Goal: Contribute content: Add original content to the website for others to see

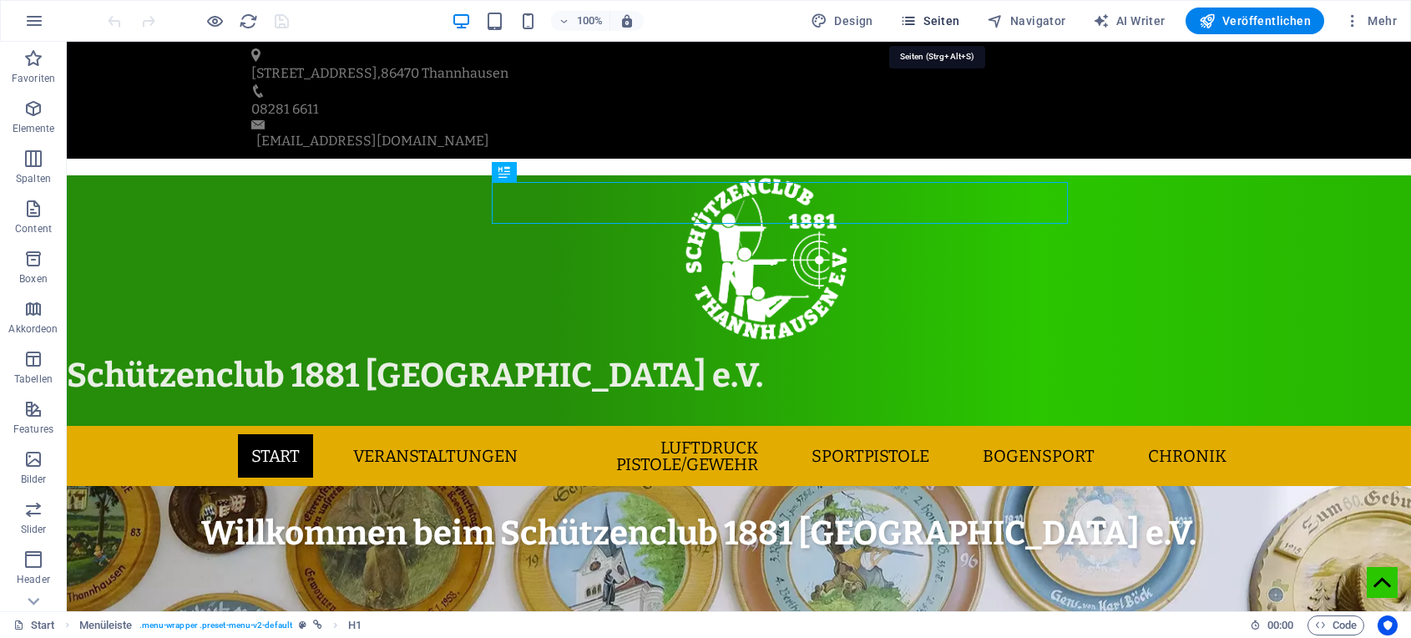
click at [915, 19] on icon "button" at bounding box center [908, 21] width 17 height 17
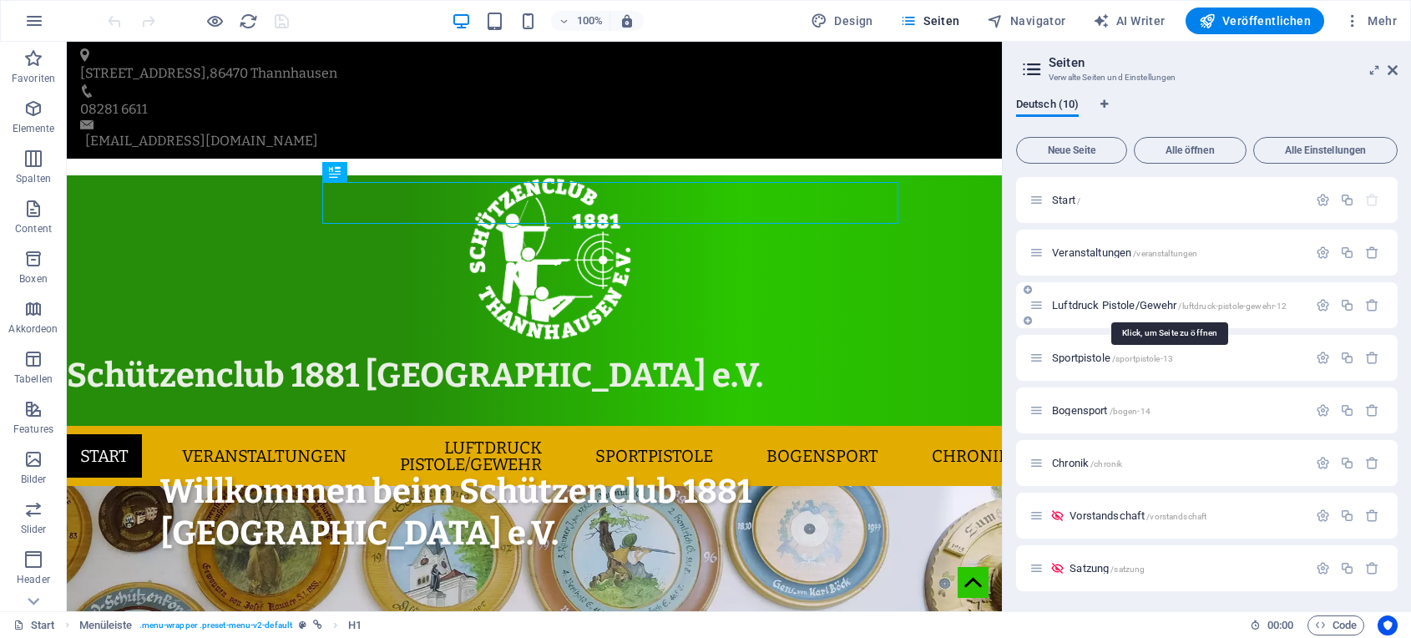
click at [1070, 302] on span "Luftdruck Pistole/Gewehr /luftdruck-pistole-gewehr-12" at bounding box center [1169, 305] width 235 height 13
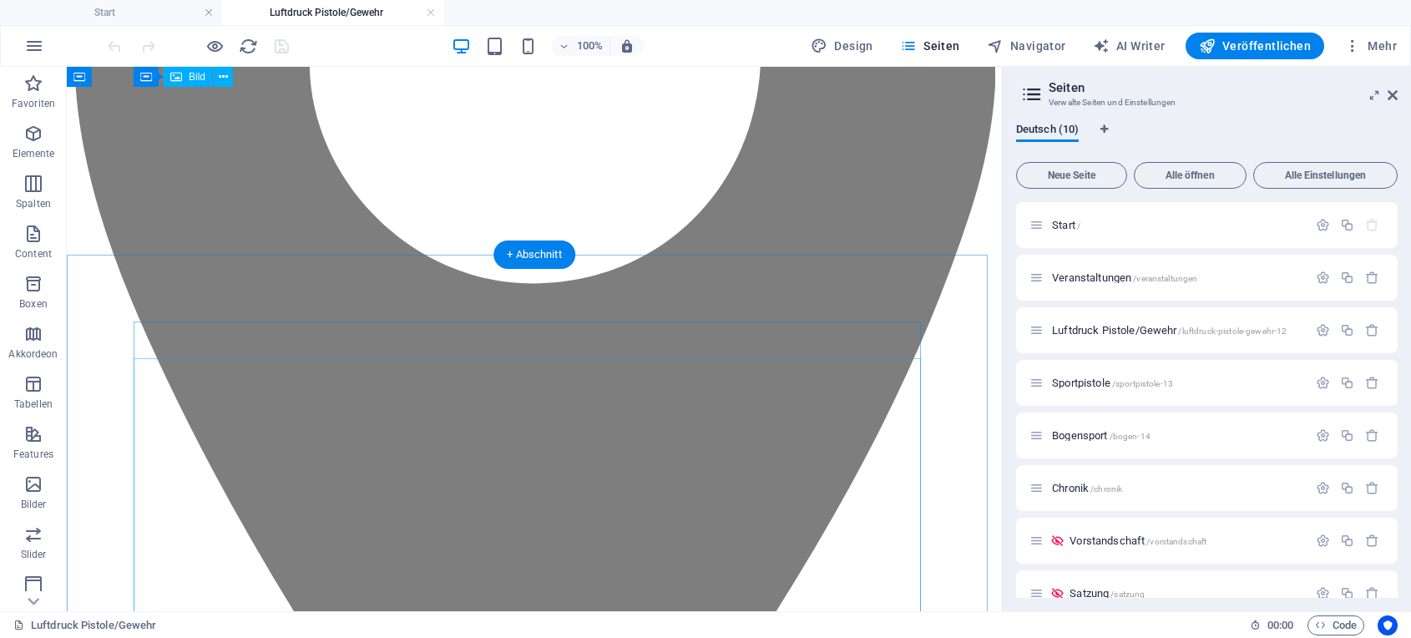
scroll to position [406, 0]
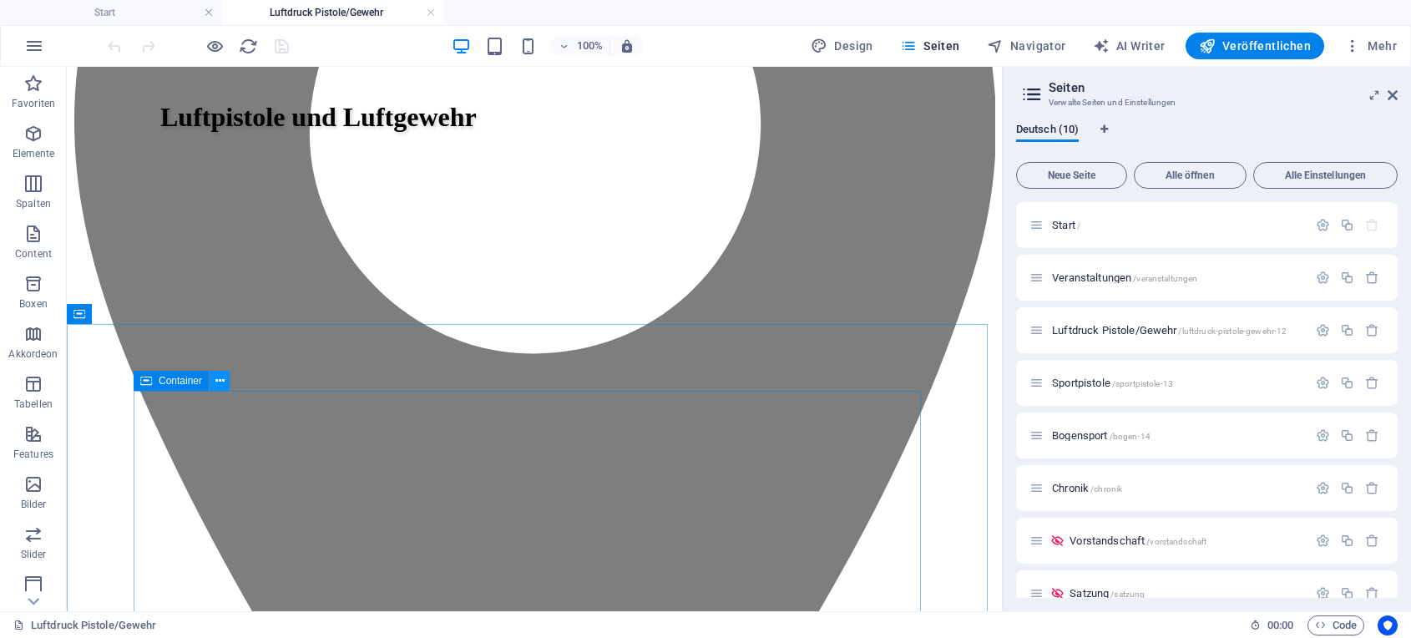
click at [220, 378] on icon at bounding box center [219, 381] width 9 height 18
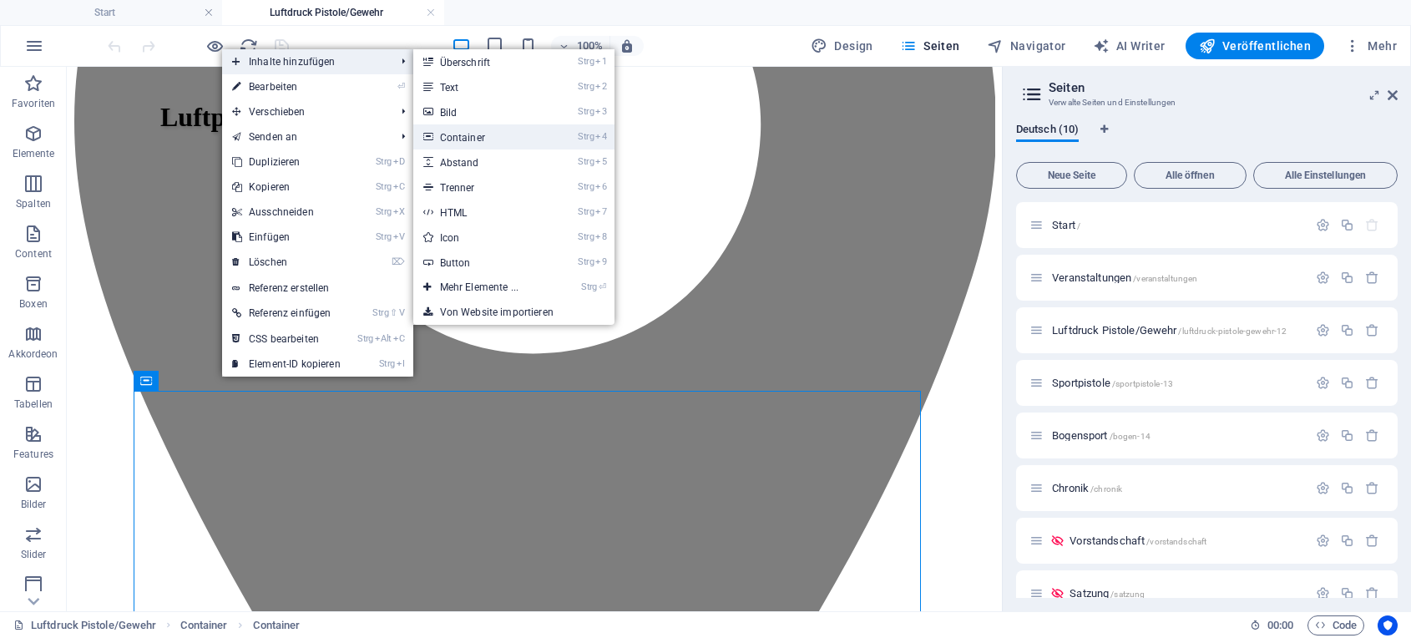
click at [490, 136] on link "Strg 4 Container" at bounding box center [482, 136] width 139 height 25
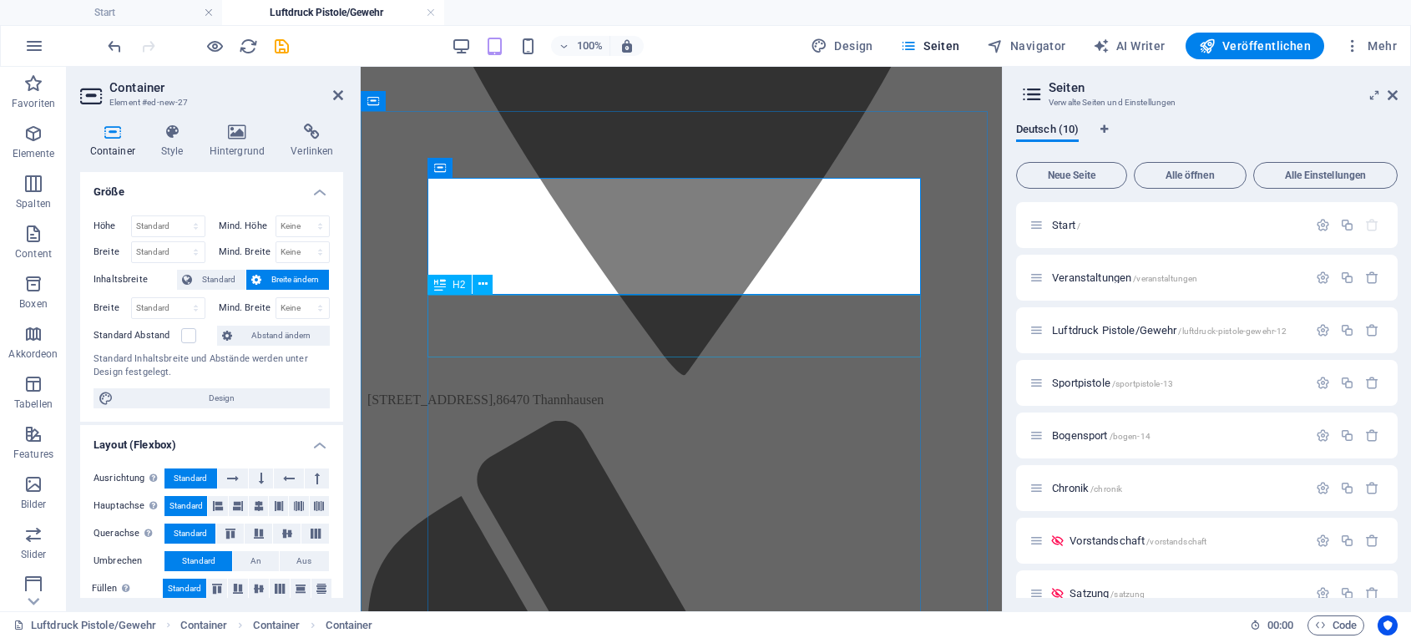
scroll to position [653, 0]
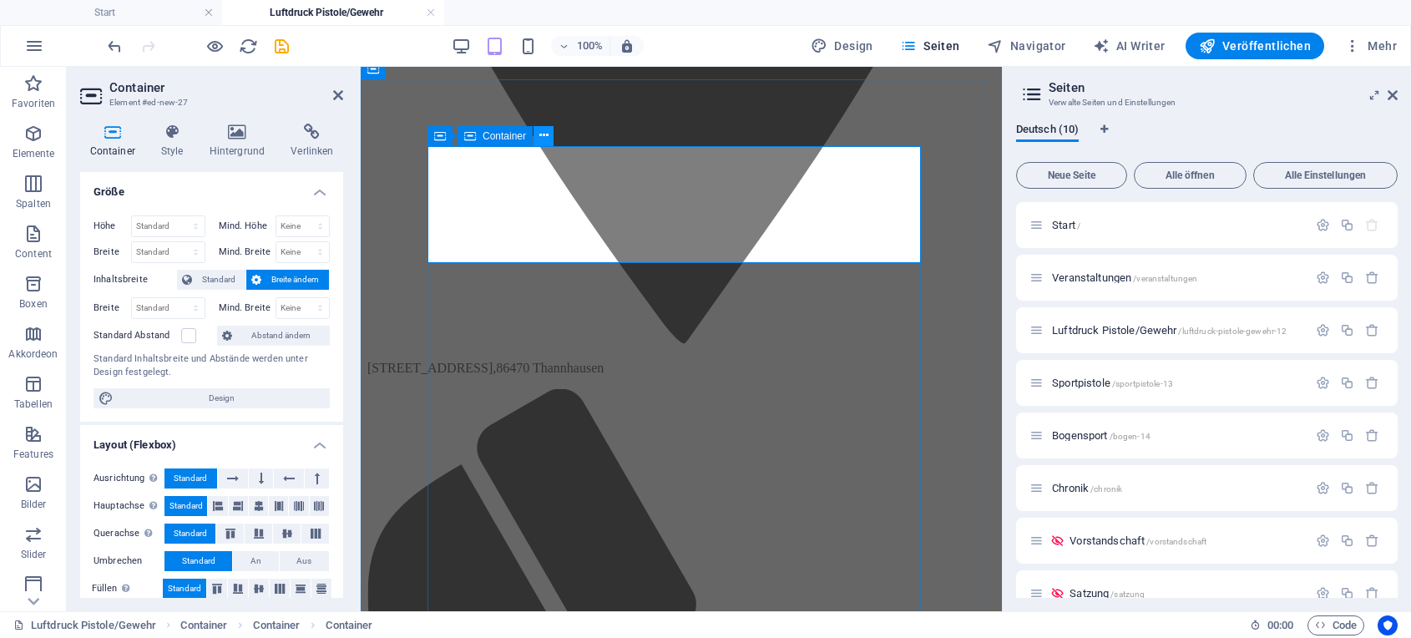
click at [540, 135] on icon at bounding box center [543, 136] width 9 height 18
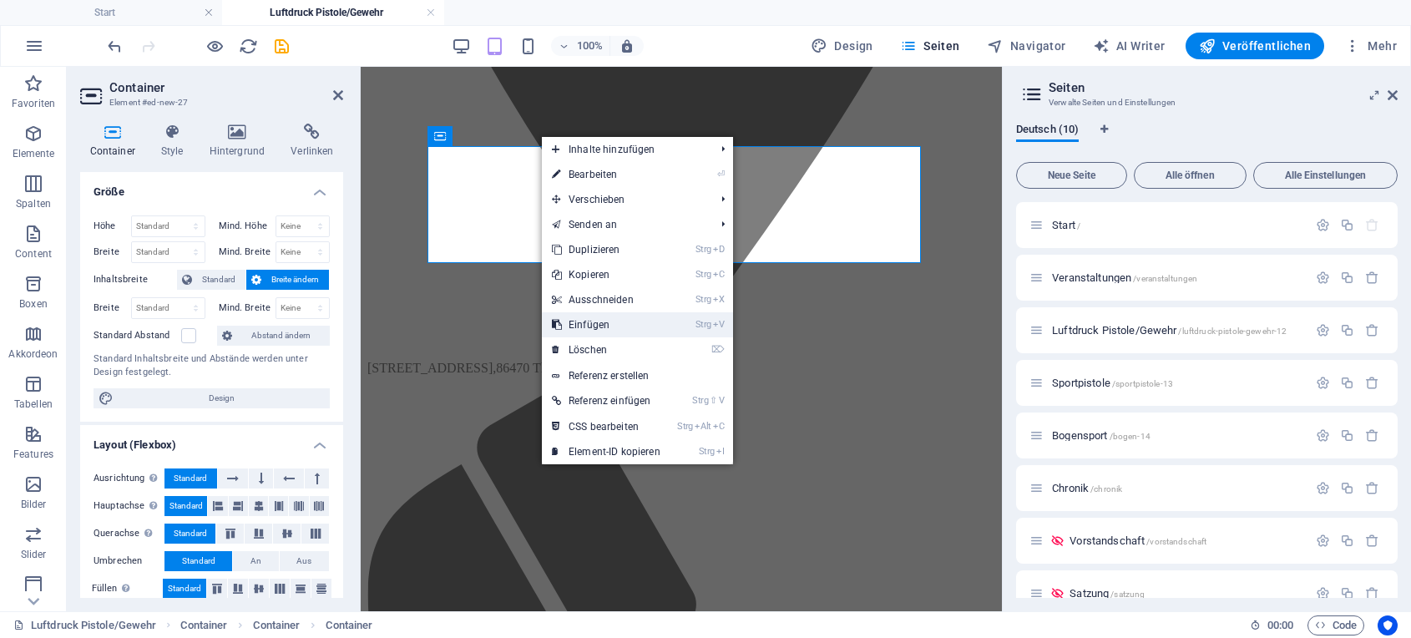
click at [593, 321] on link "Strg V Einfügen" at bounding box center [606, 324] width 129 height 25
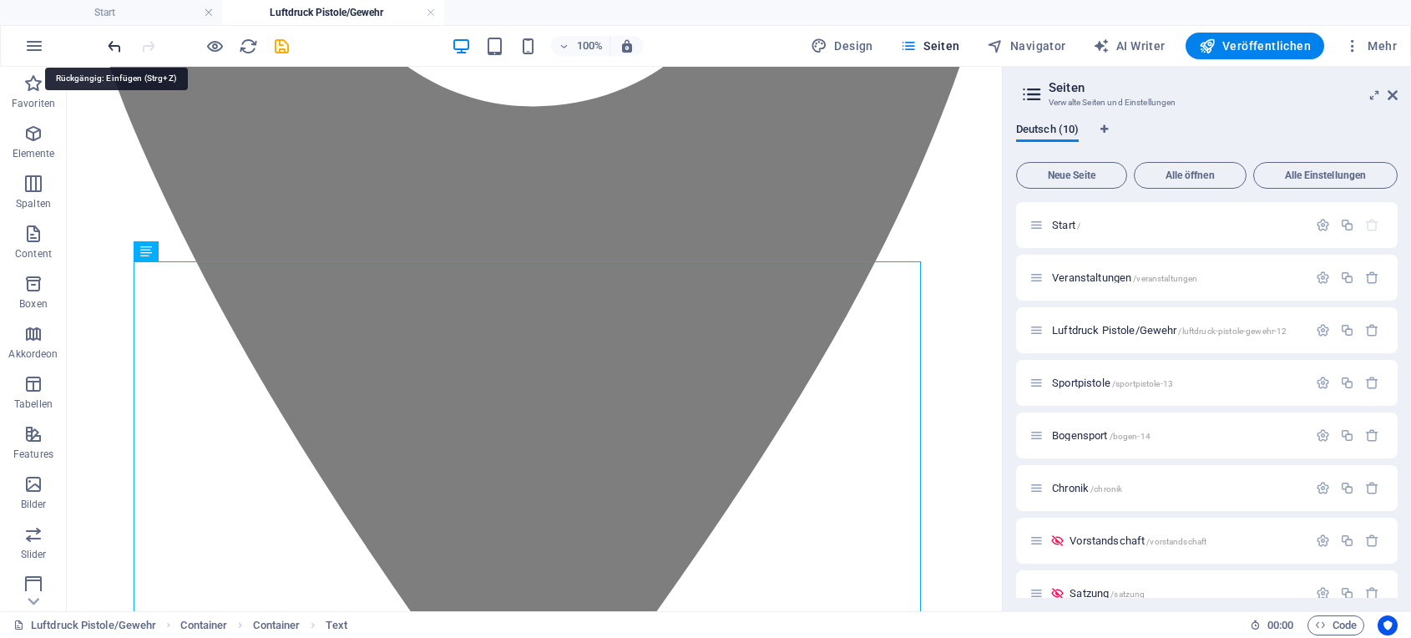
click at [114, 42] on icon "undo" at bounding box center [114, 46] width 19 height 19
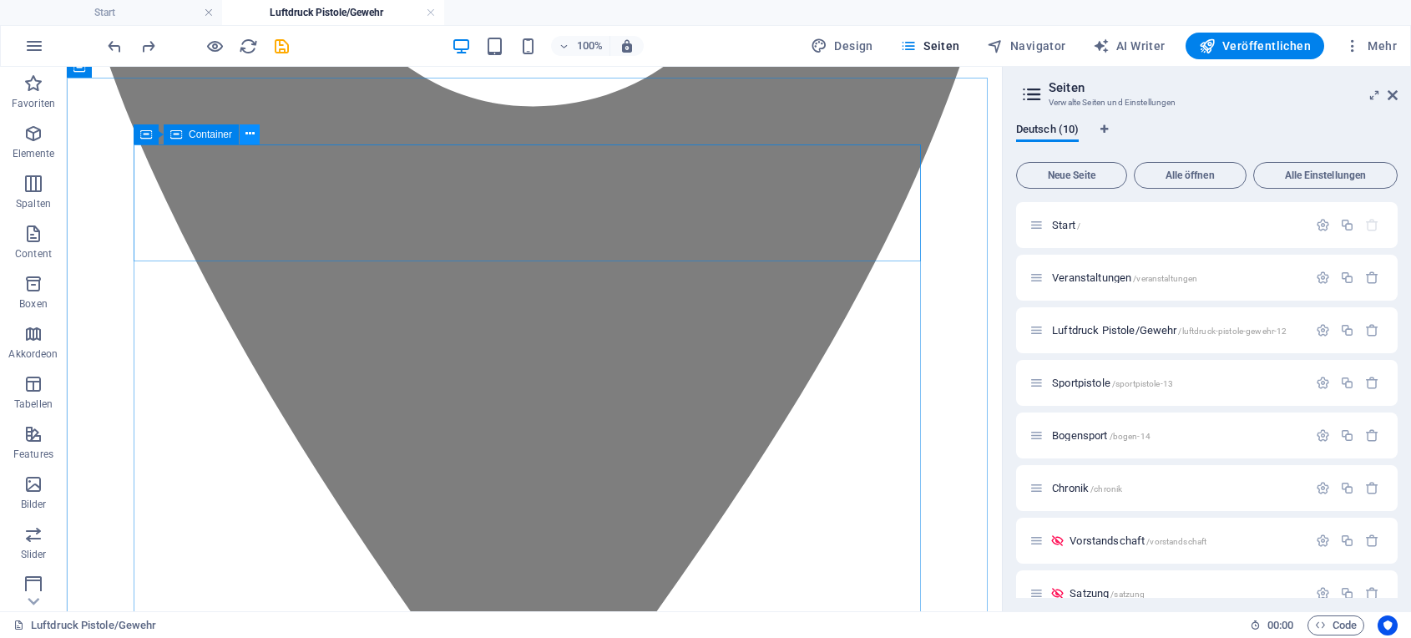
click at [245, 131] on icon at bounding box center [249, 134] width 9 height 18
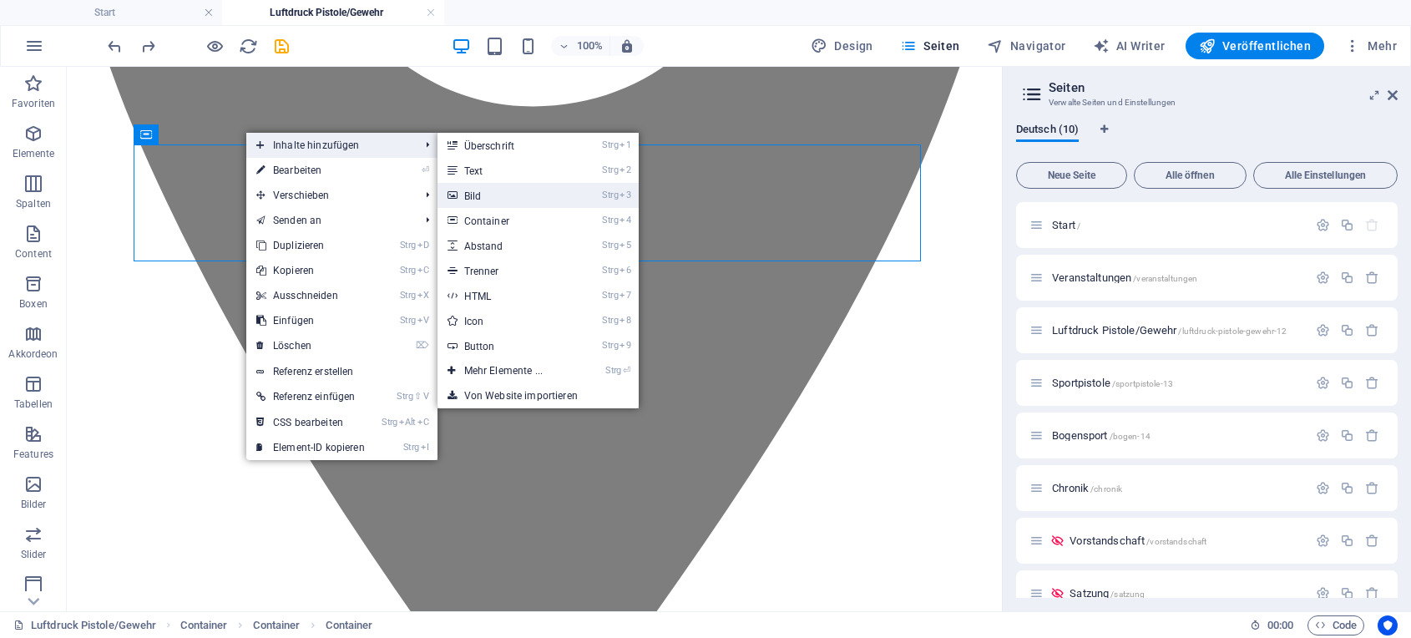
click at [495, 189] on link "Strg 3 Bild" at bounding box center [507, 195] width 139 height 25
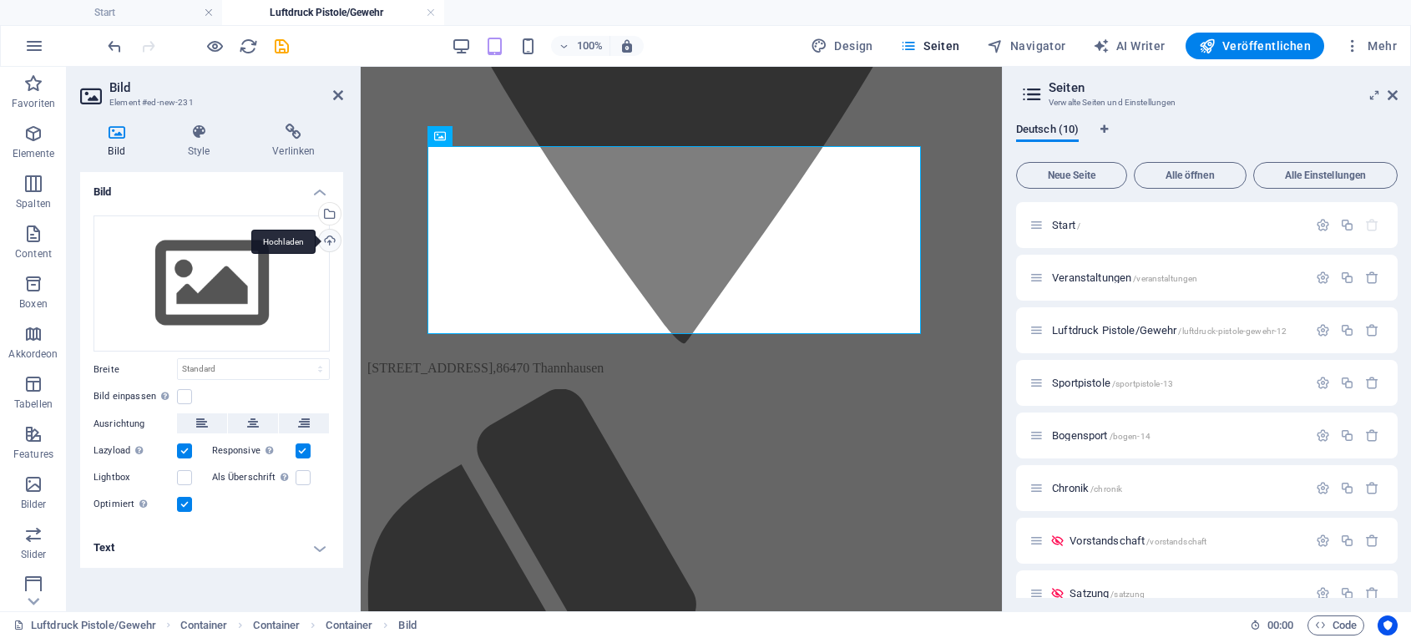
click at [326, 239] on div "Hochladen" at bounding box center [328, 242] width 25 height 25
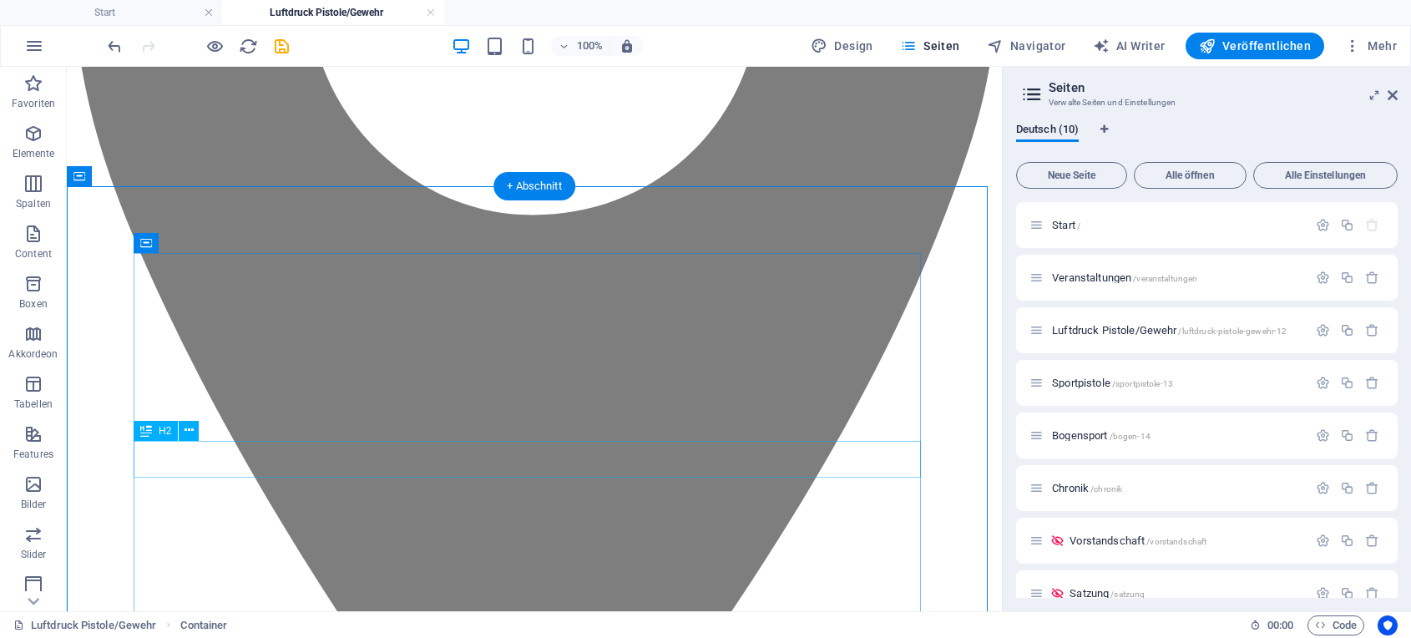
scroll to position [527, 0]
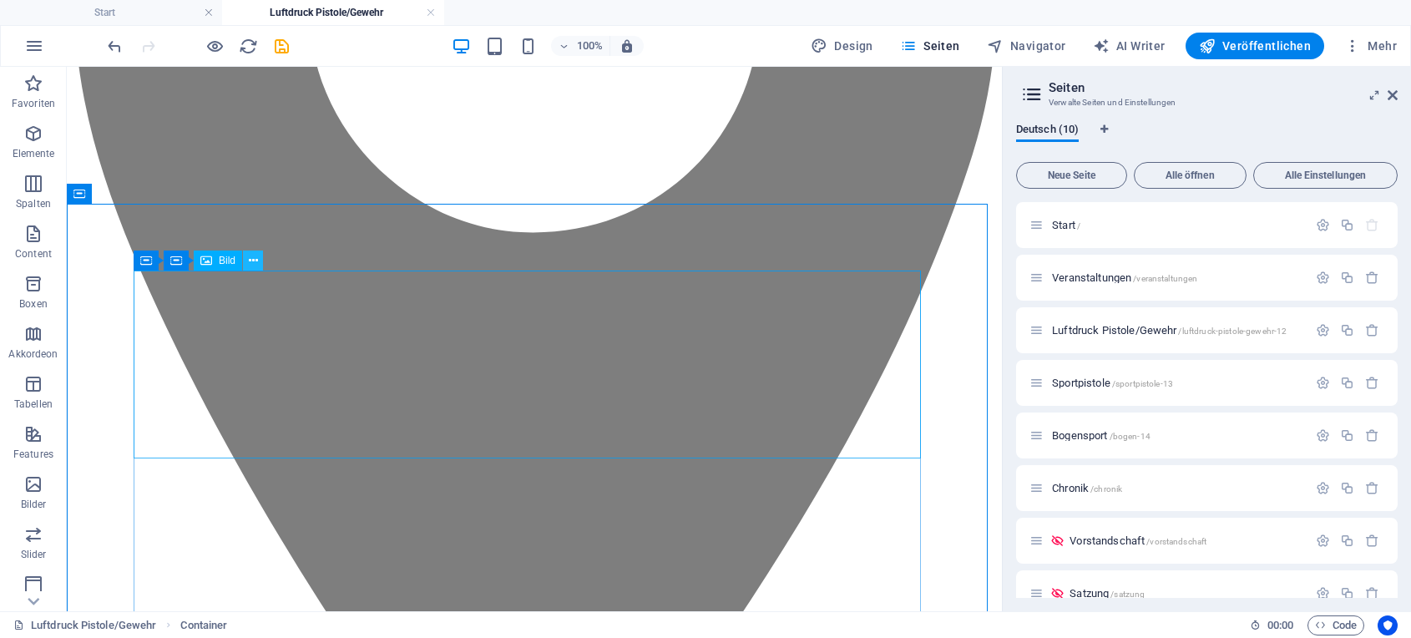
click at [253, 257] on icon at bounding box center [253, 261] width 9 height 18
click at [221, 260] on icon at bounding box center [219, 261] width 9 height 18
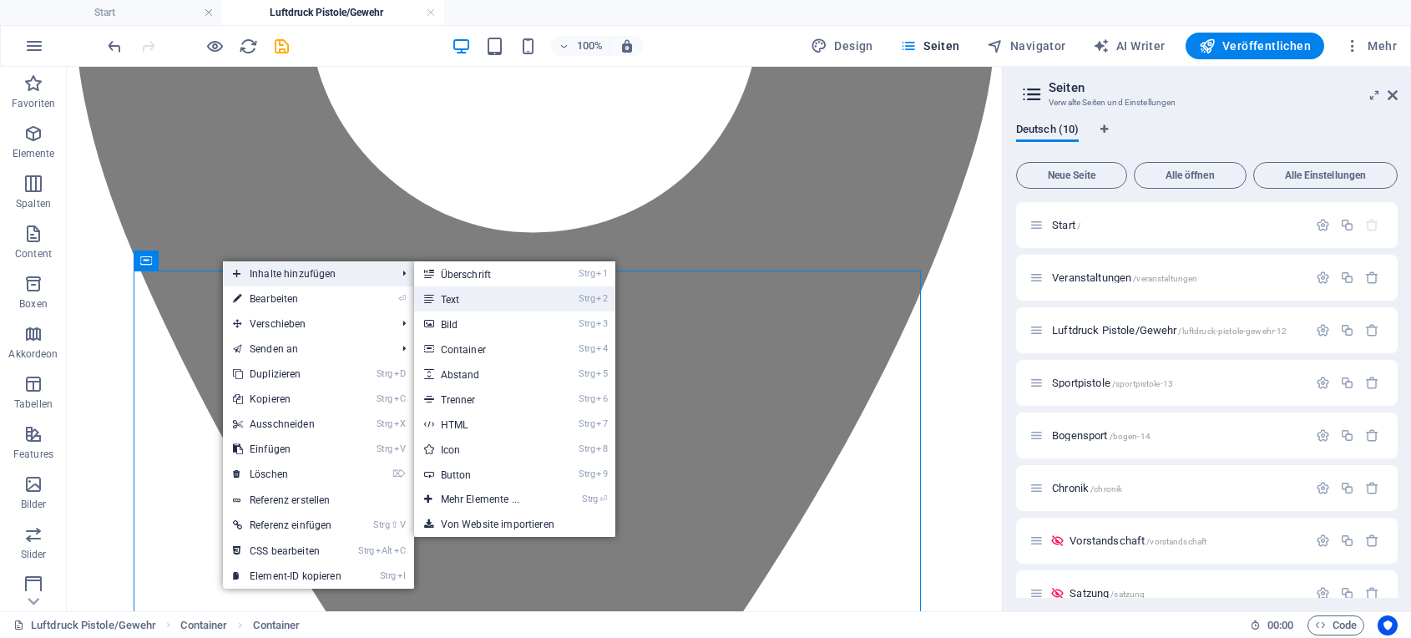
click at [476, 296] on link "Strg 2 Text" at bounding box center [483, 298] width 139 height 25
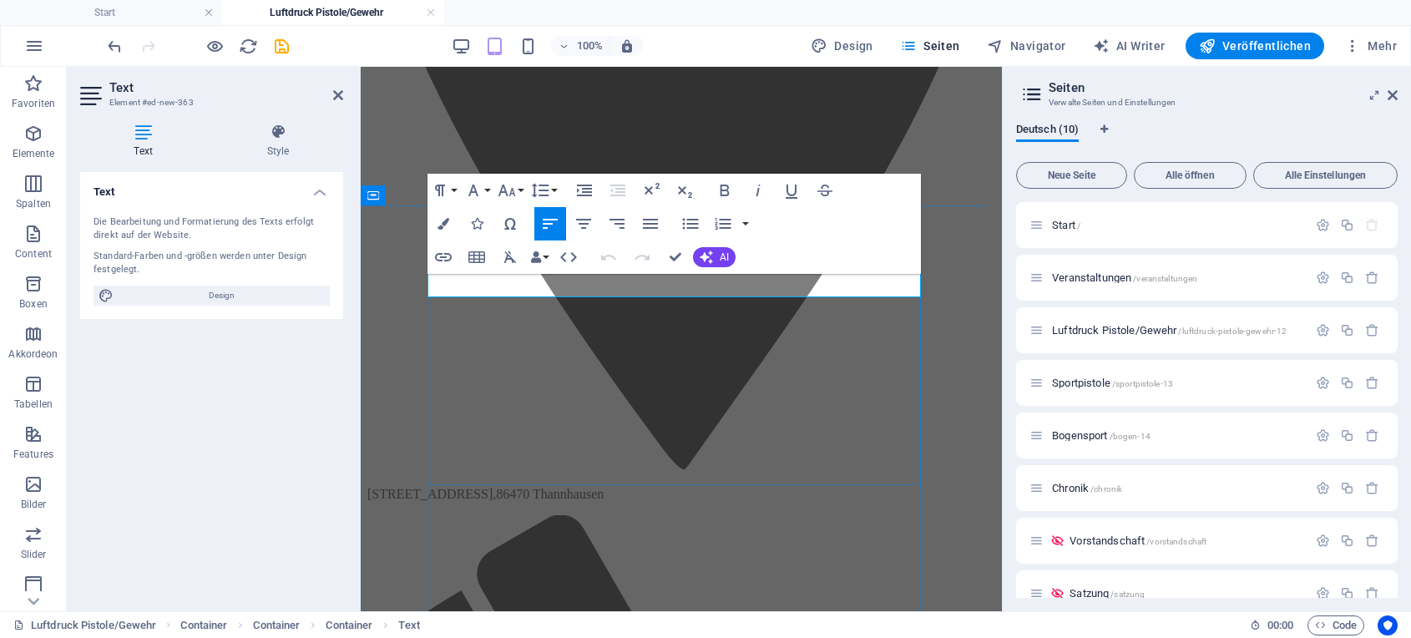
drag, startPoint x: 599, startPoint y: 282, endPoint x: 439, endPoint y: 280, distance: 159.5
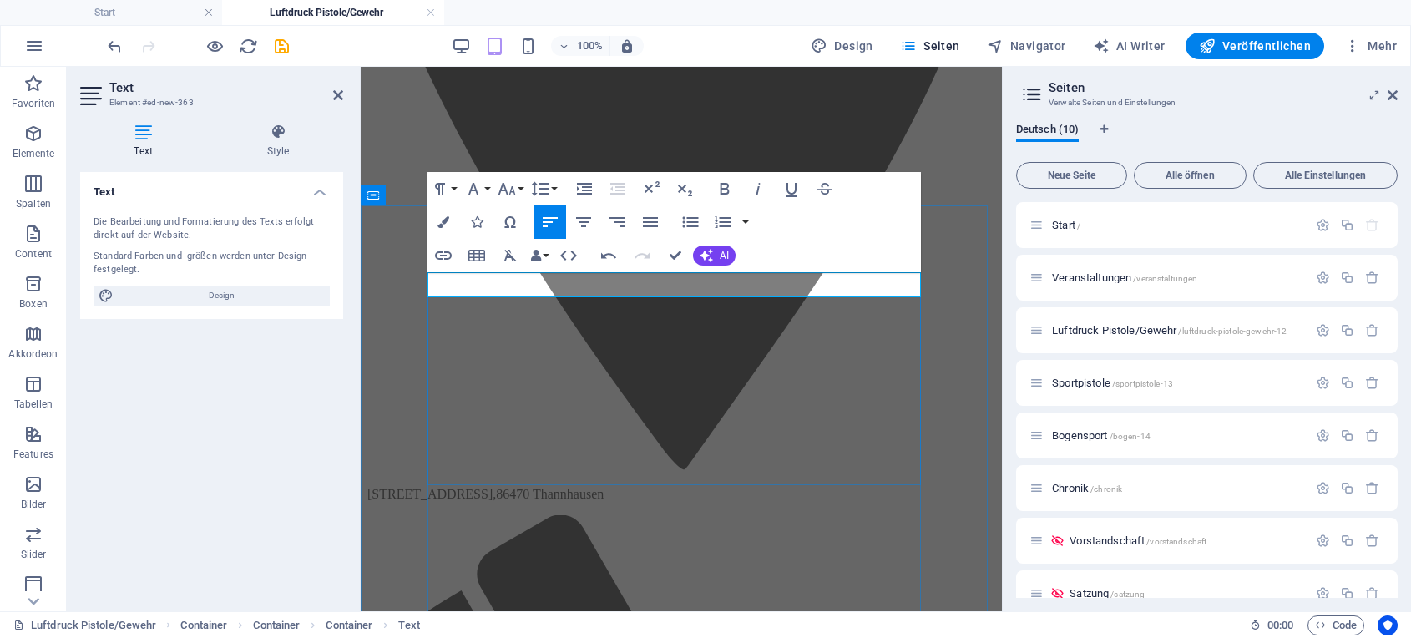
click at [619, 221] on icon "button" at bounding box center [617, 222] width 15 height 10
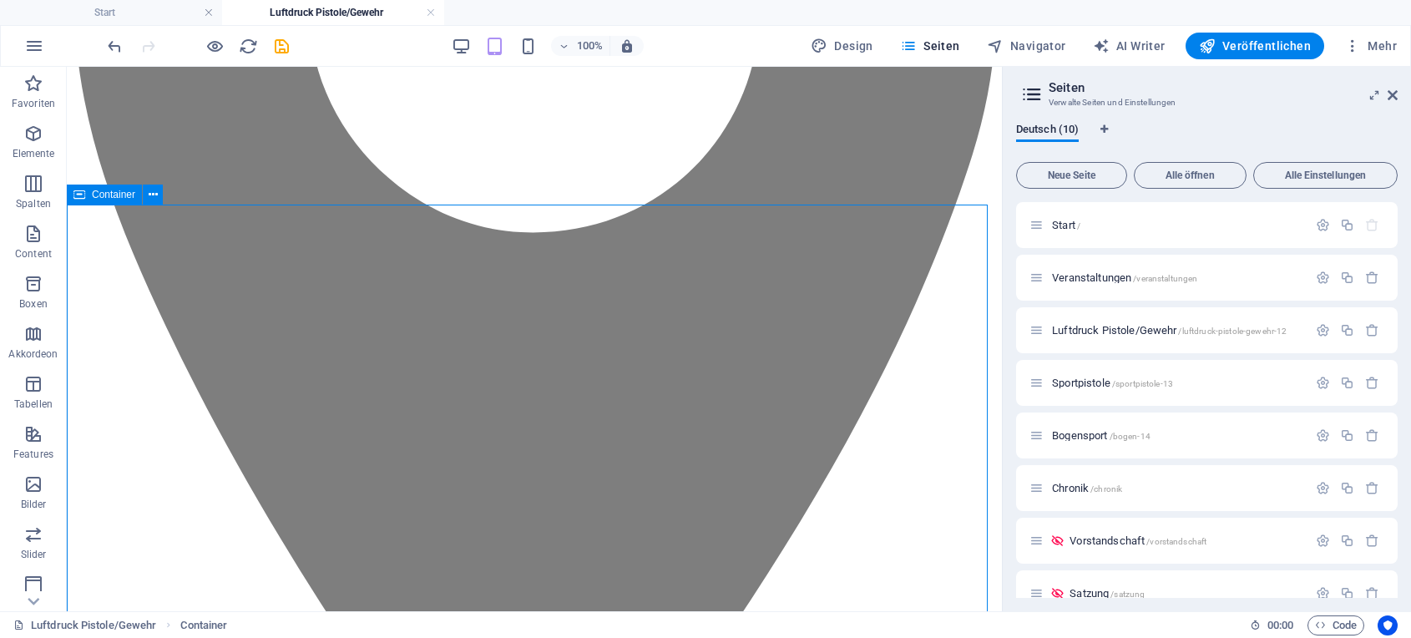
scroll to position [534, 0]
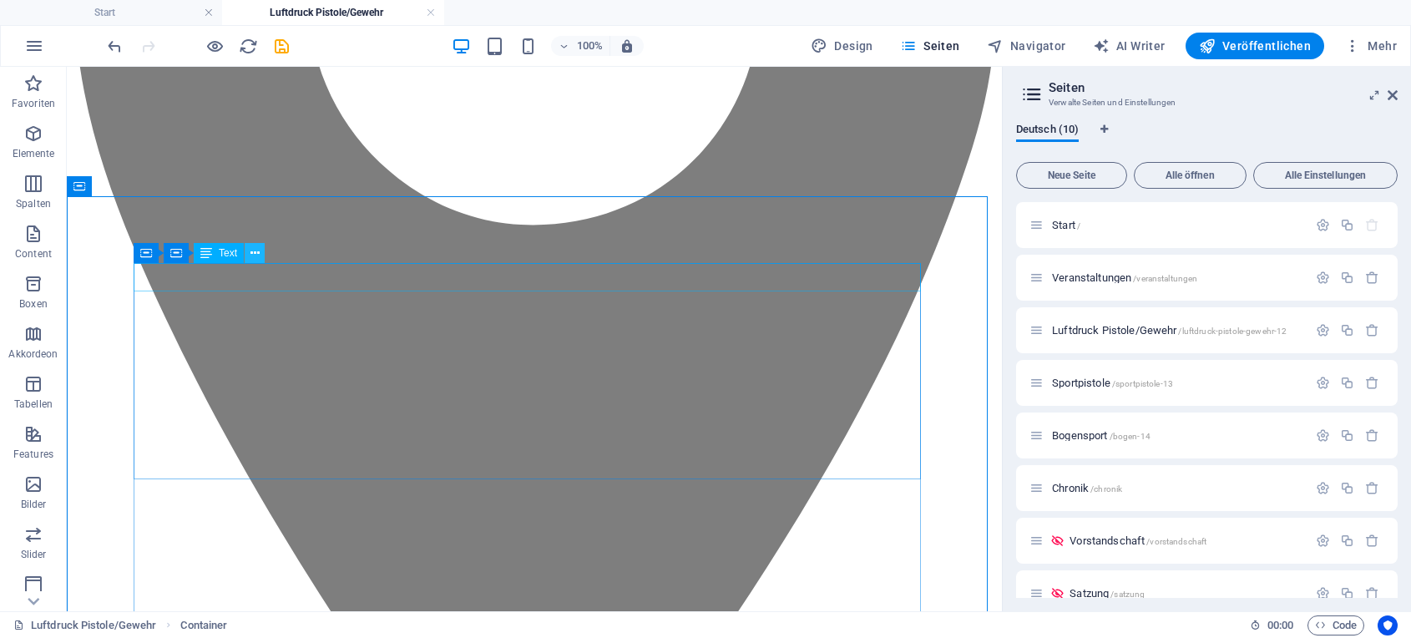
click at [256, 251] on icon at bounding box center [255, 254] width 9 height 18
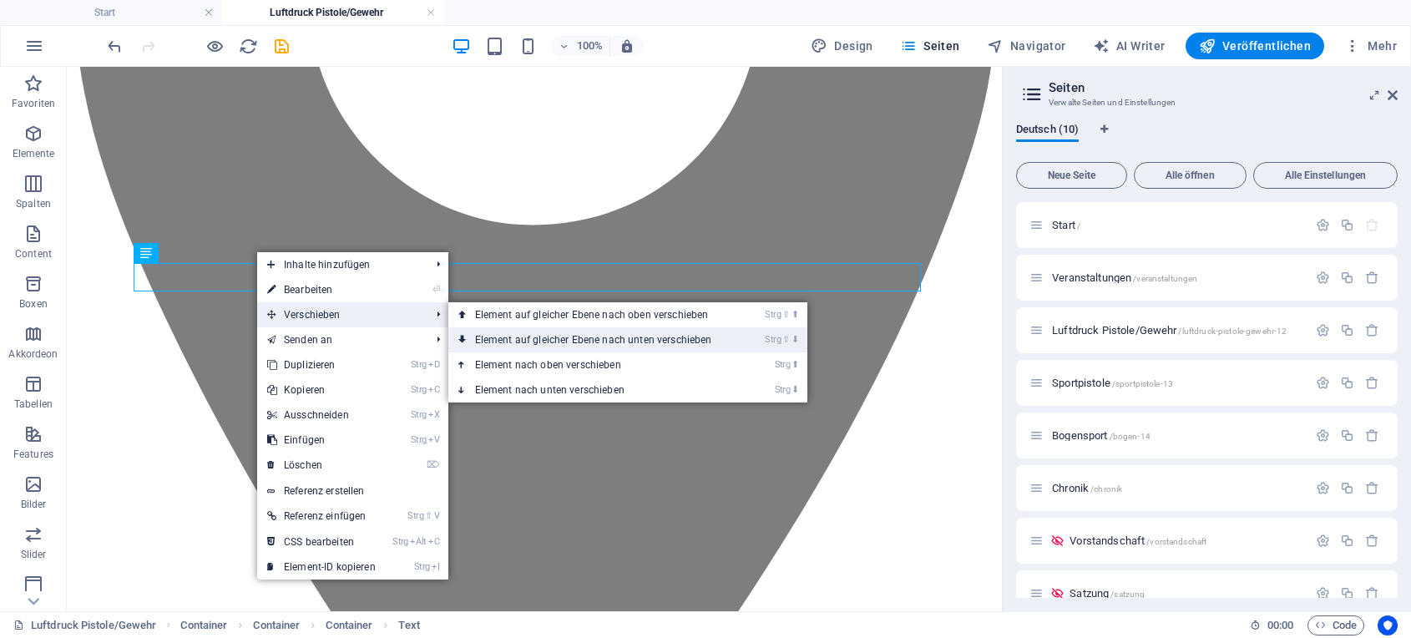
click at [498, 334] on link "Strg ⇧ ⬇ Element auf gleicher Ebene nach unten verschieben" at bounding box center [596, 339] width 297 height 25
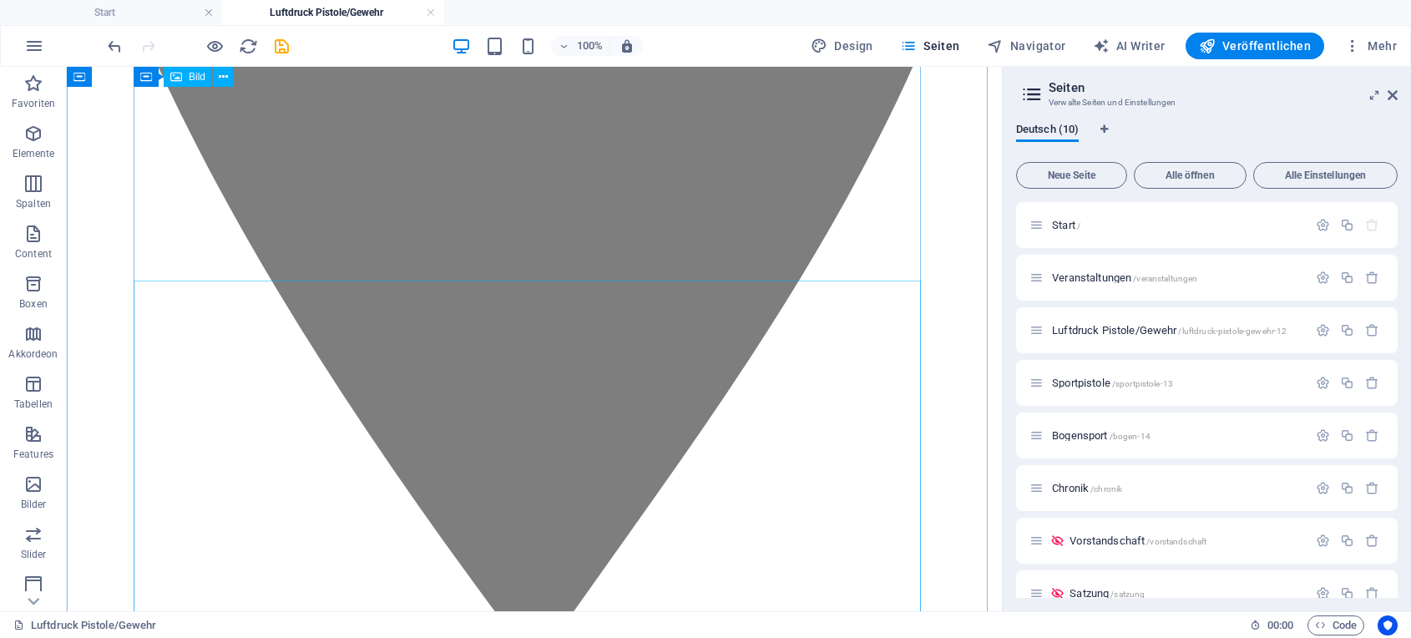
scroll to position [658, 0]
